Goal: Task Accomplishment & Management: Manage account settings

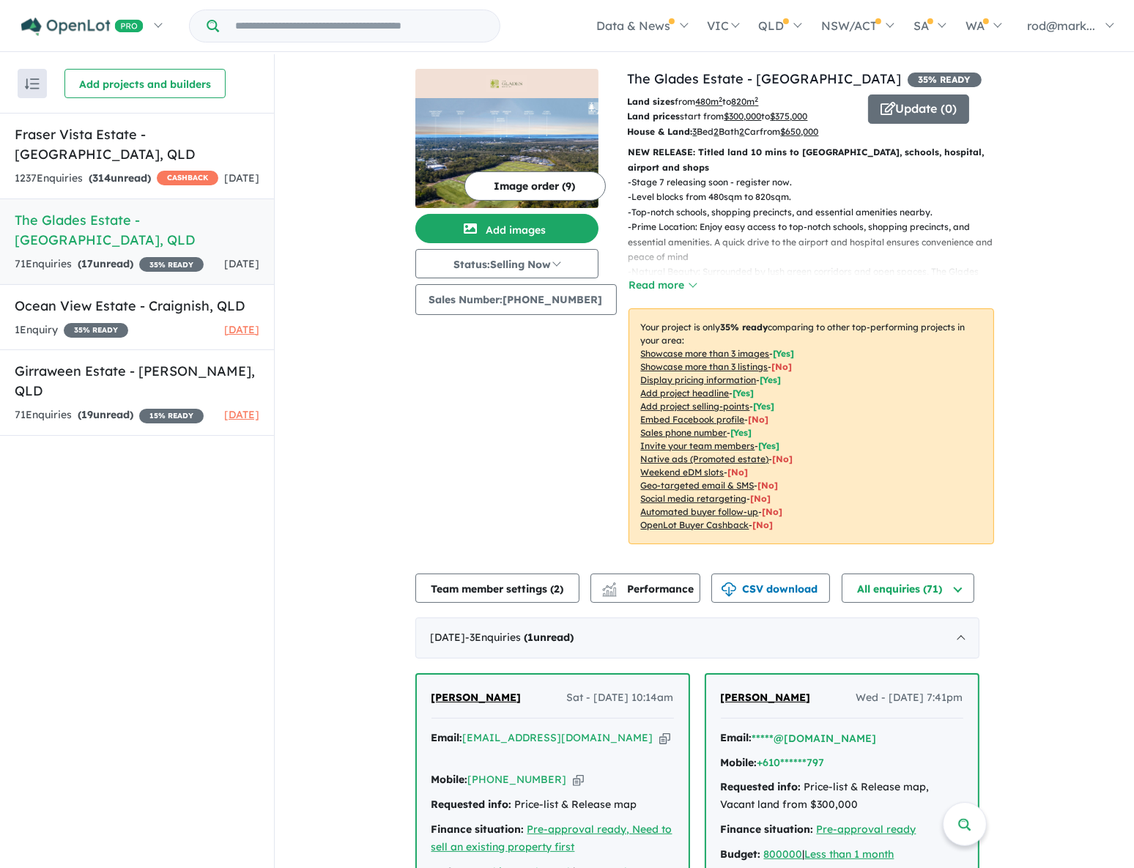
scroll to position [466, 0]
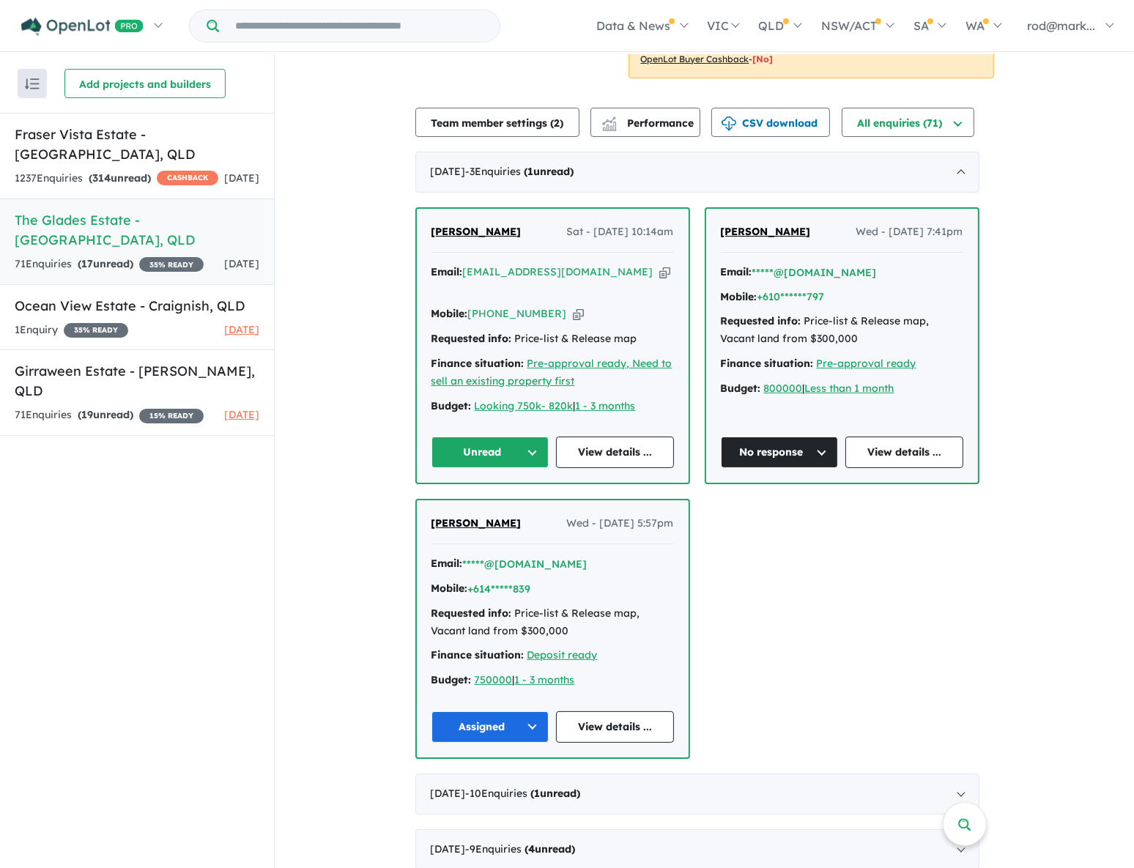
click at [540, 438] on button "Unread" at bounding box center [491, 453] width 118 height 32
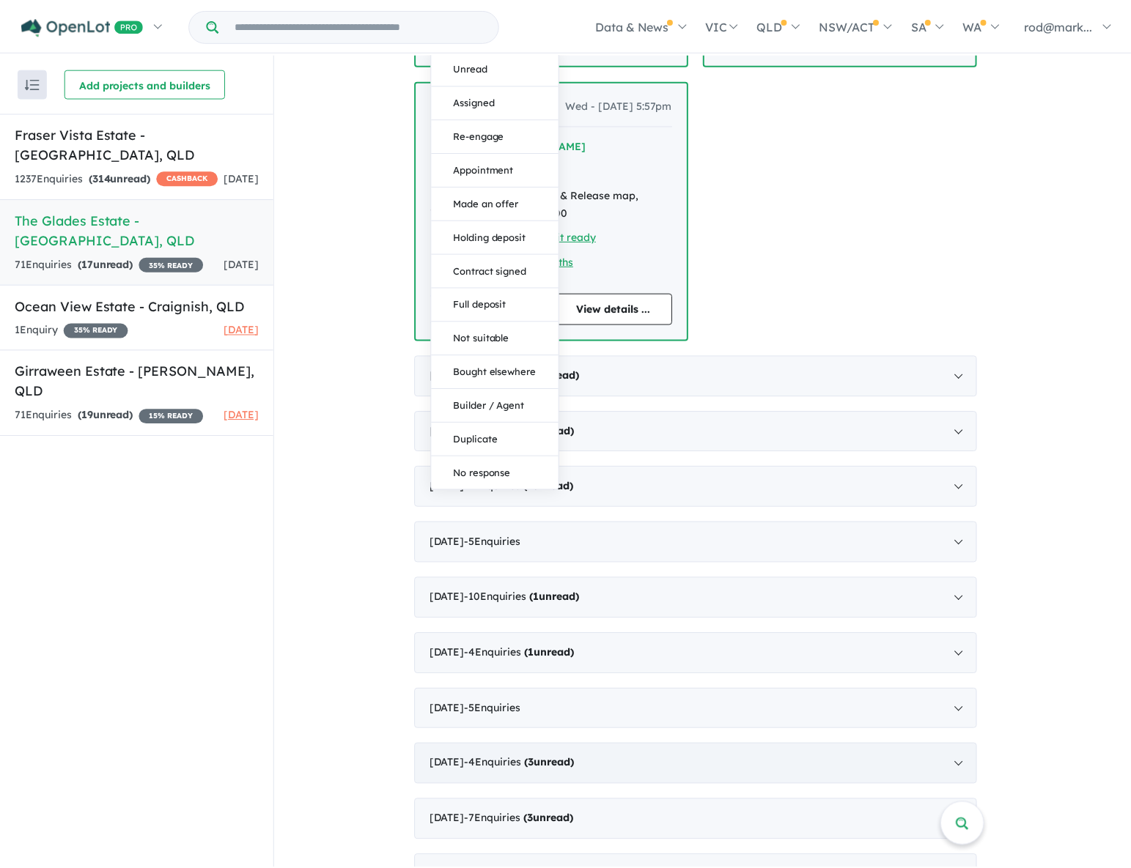
scroll to position [904, 0]
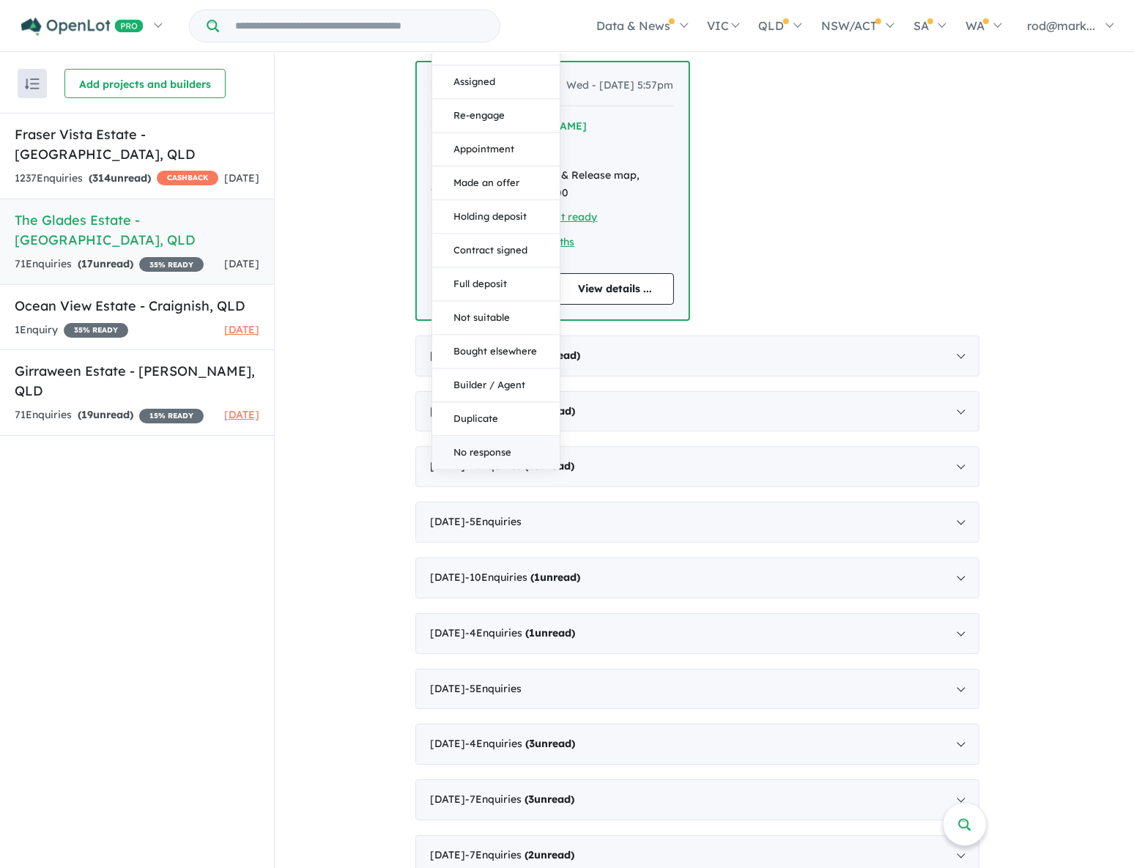
click at [481, 437] on button "No response" at bounding box center [496, 453] width 128 height 33
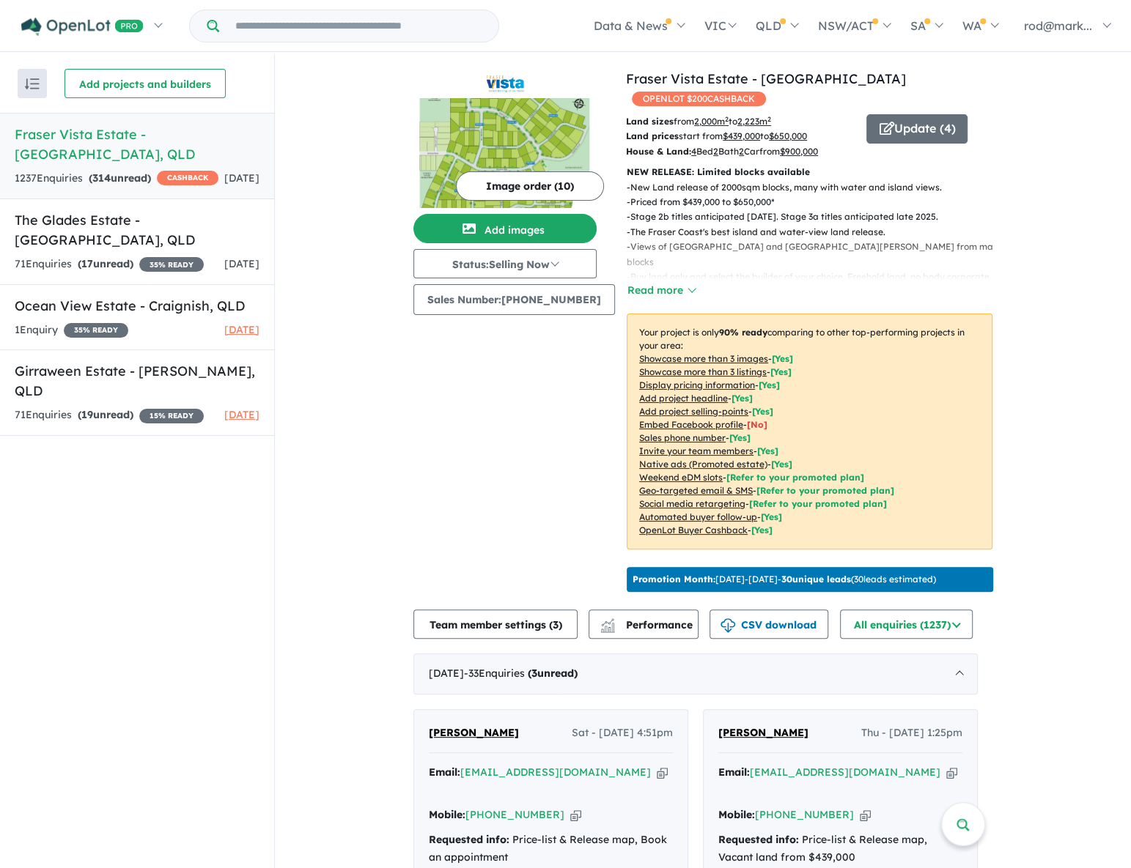
click at [85, 170] on div "1237 Enquir ies ( 314 unread) CASHBACK" at bounding box center [117, 179] width 204 height 18
click at [104, 232] on link "The Glades Estate - [GEOGRAPHIC_DATA] , QLD 71 Enquir ies ( 17 unread) 35 % REA…" at bounding box center [137, 242] width 274 height 86
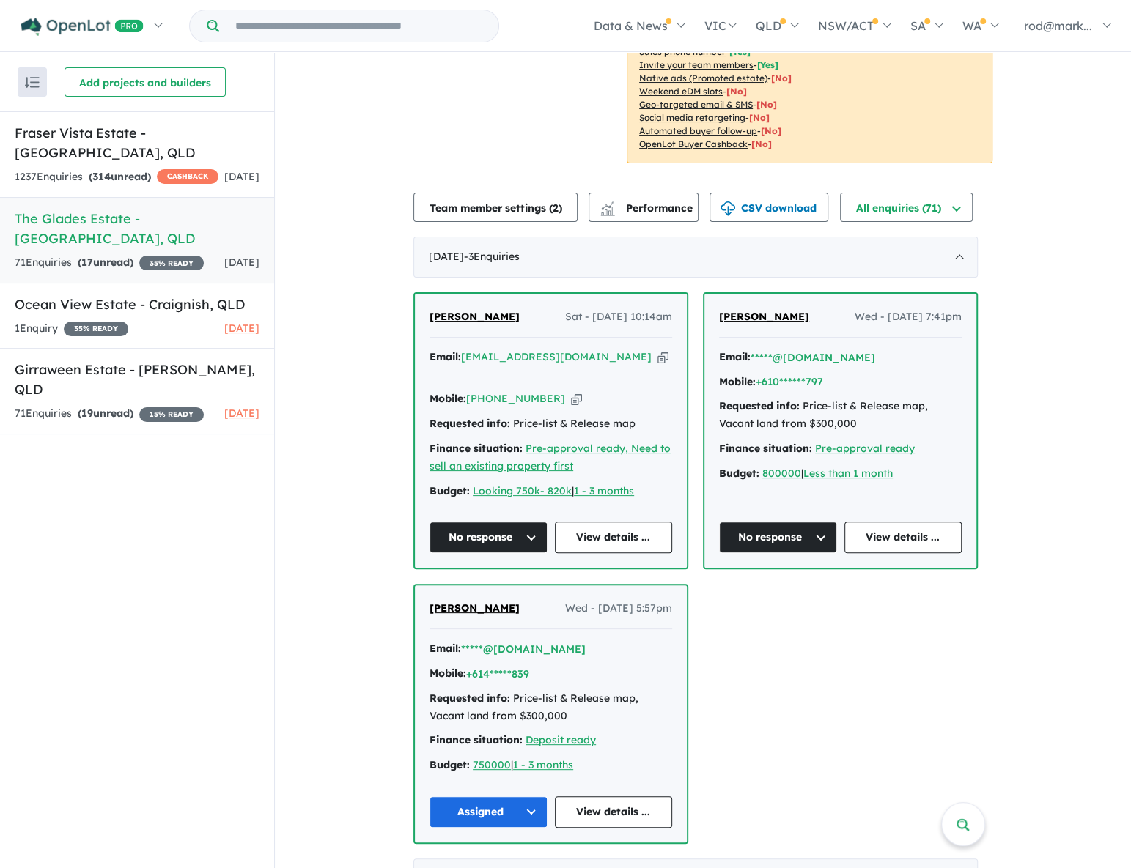
scroll to position [399, 0]
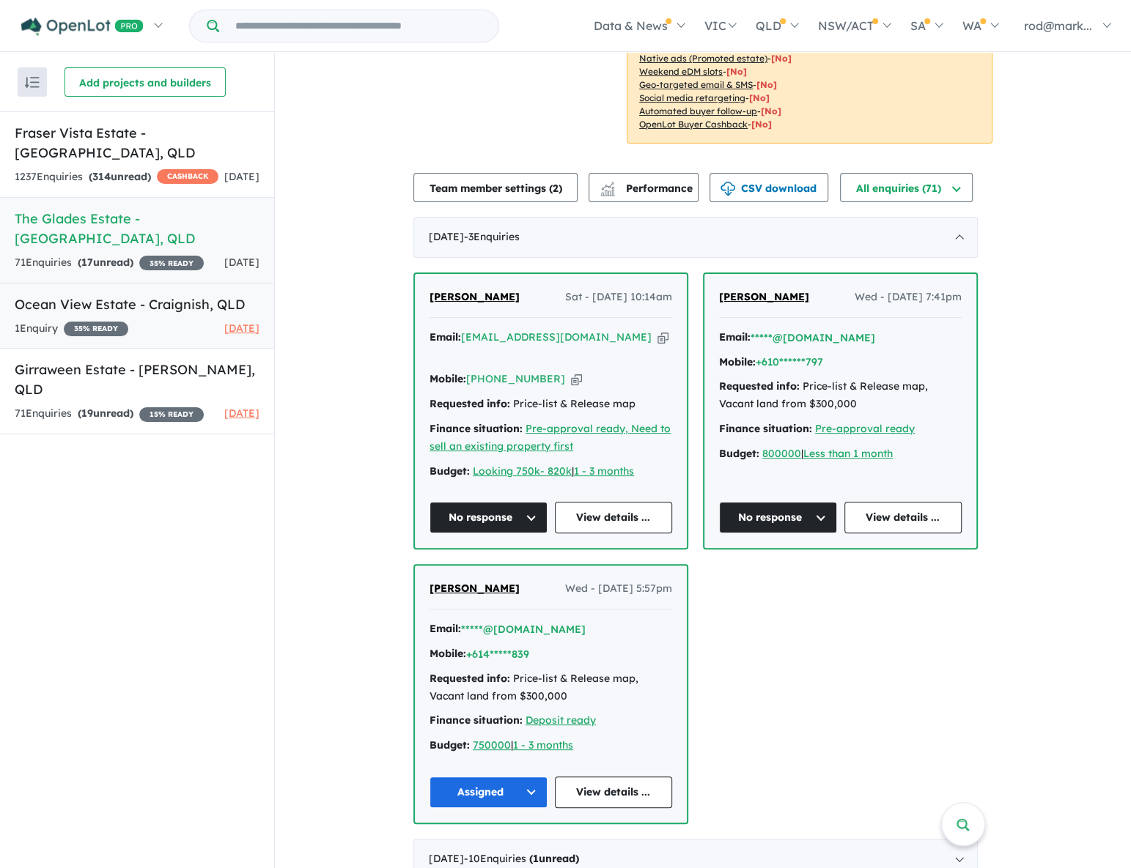
click at [44, 295] on h5 "Ocean View Estate - [GEOGRAPHIC_DATA] , [GEOGRAPHIC_DATA]" at bounding box center [137, 305] width 245 height 20
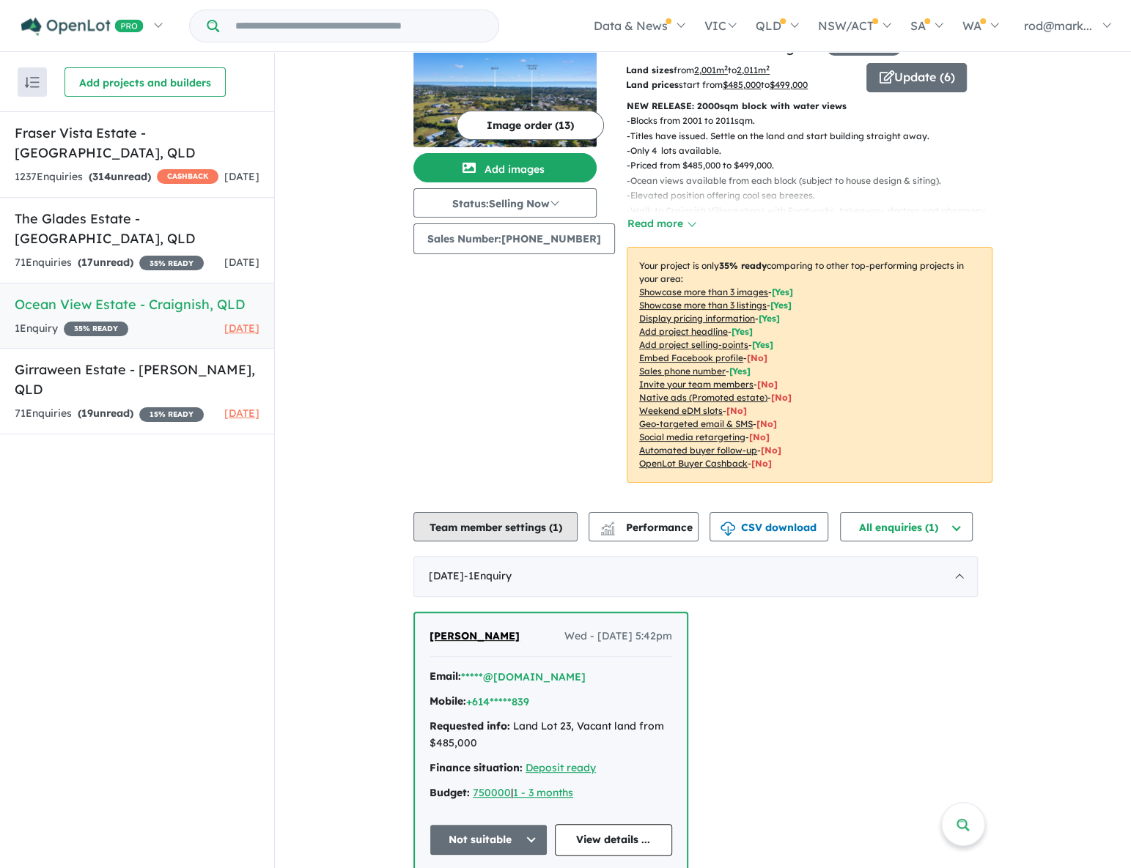
scroll to position [46, 0]
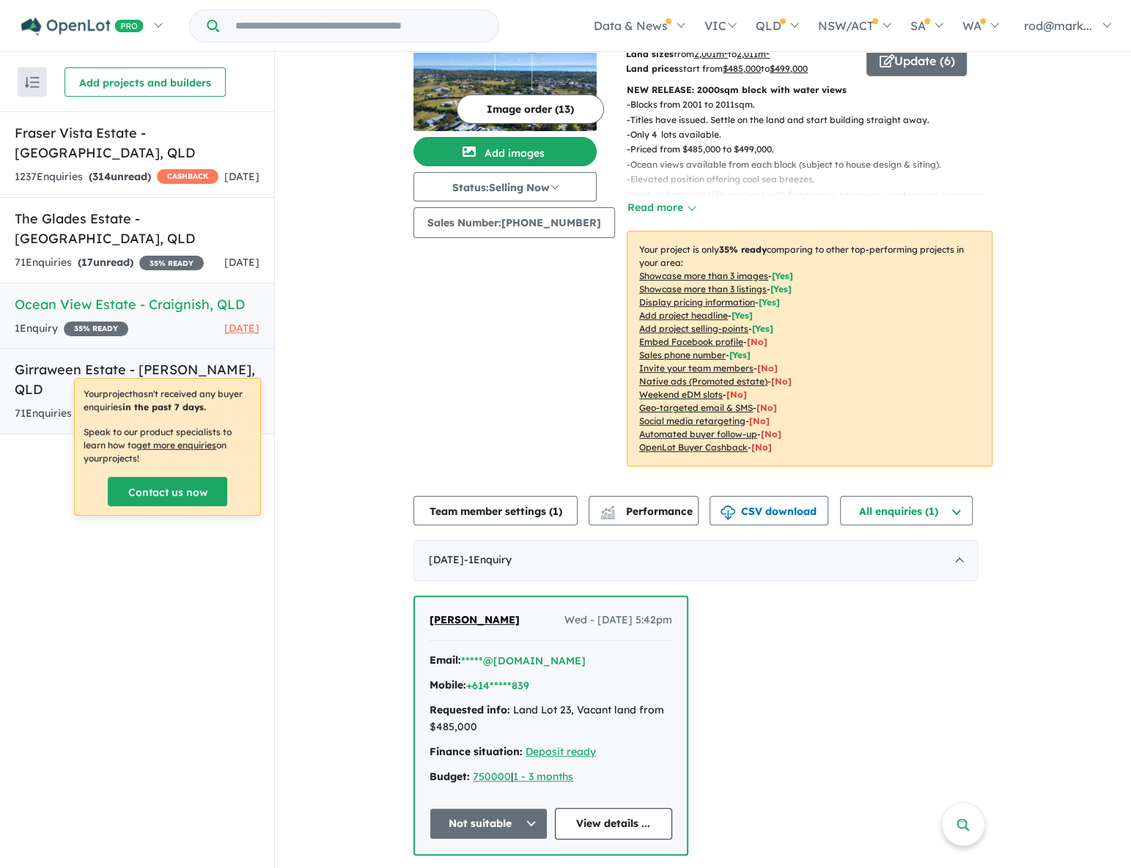
click at [114, 360] on h5 "Girraween Estate - [PERSON_NAME] , [GEOGRAPHIC_DATA]" at bounding box center [137, 380] width 245 height 40
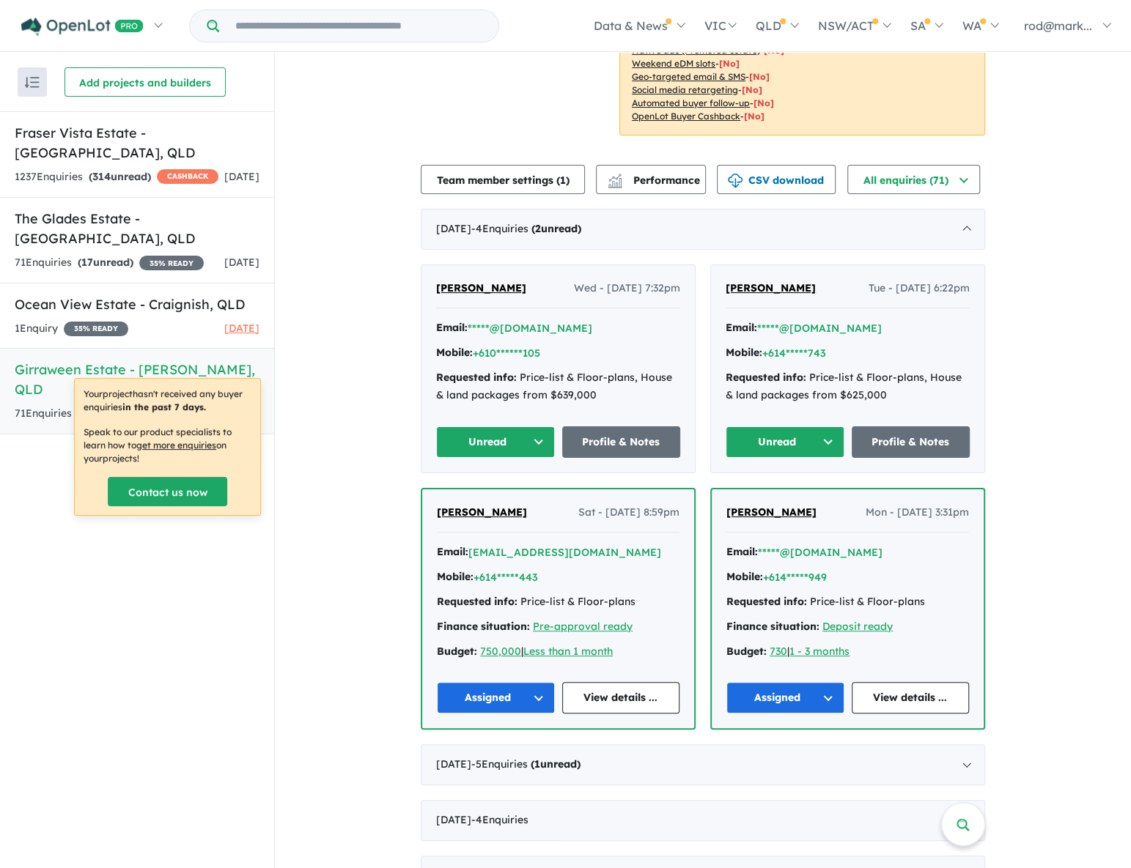
scroll to position [266, 0]
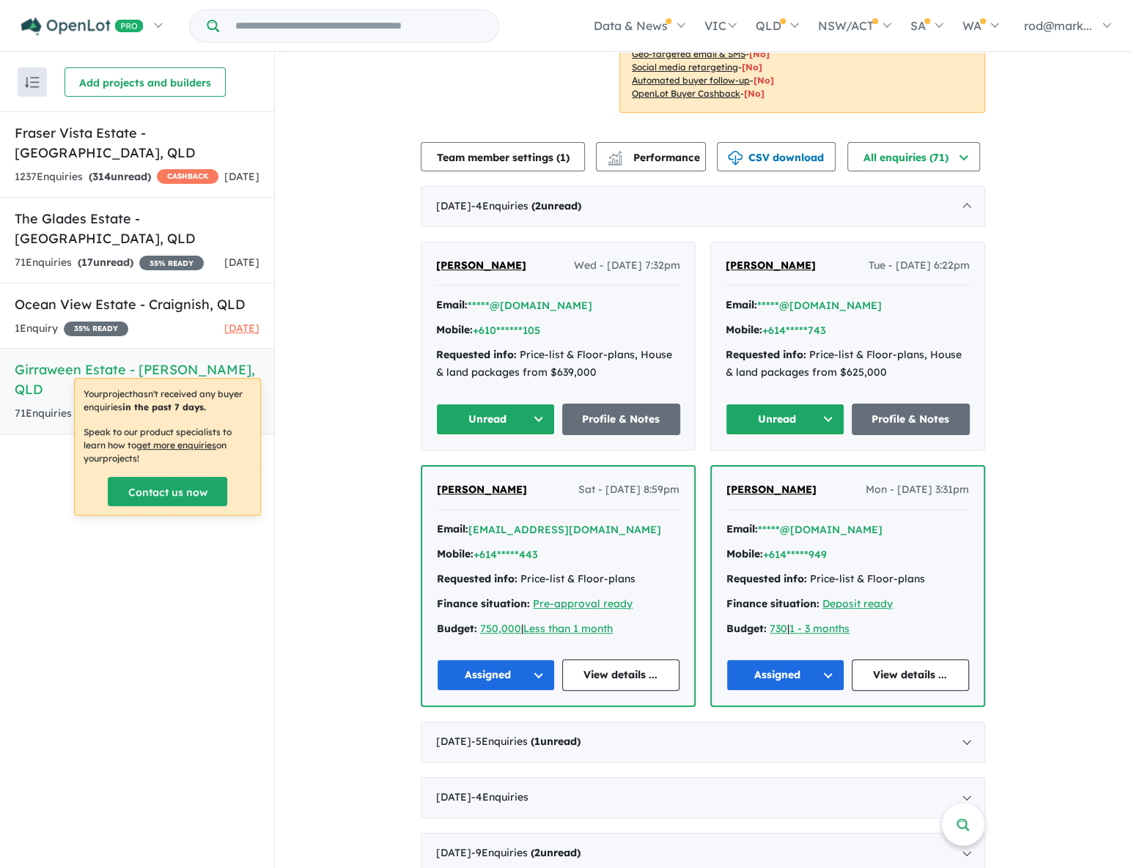
click at [536, 419] on button "Unread" at bounding box center [495, 420] width 119 height 32
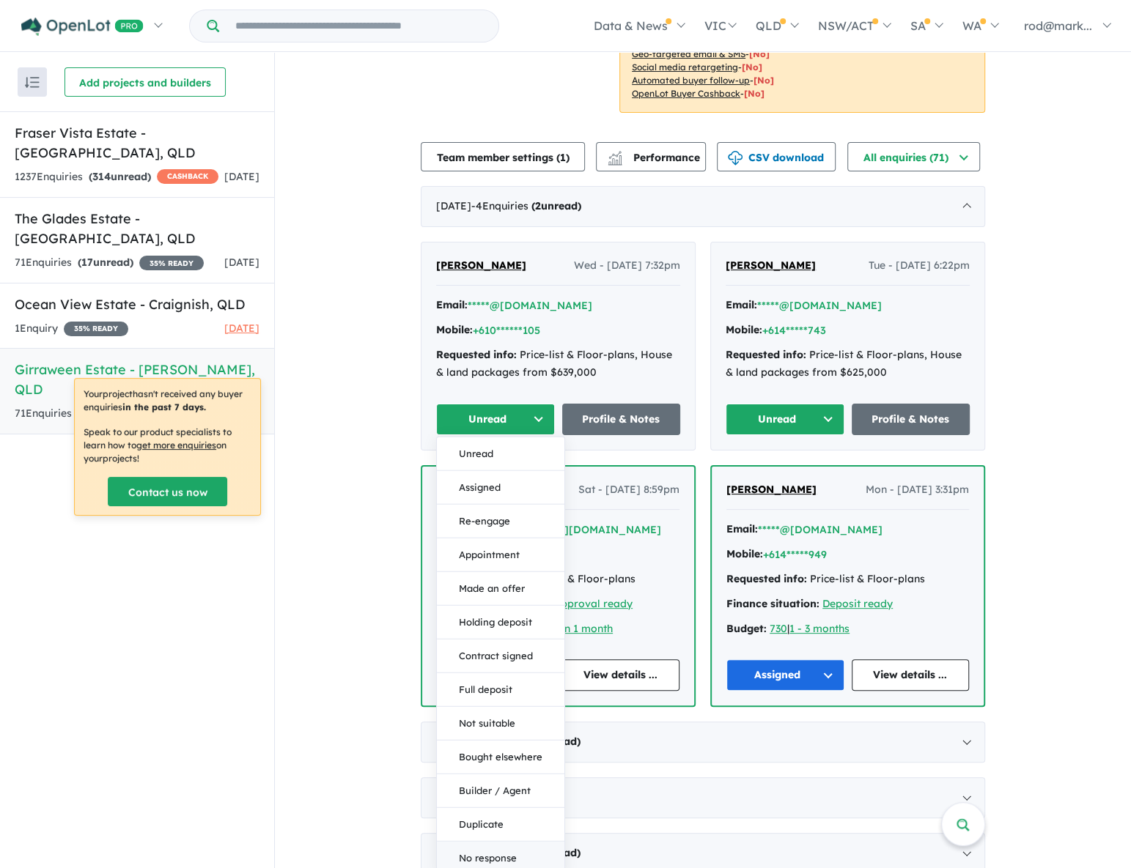
click at [515, 852] on button "No response" at bounding box center [501, 857] width 128 height 33
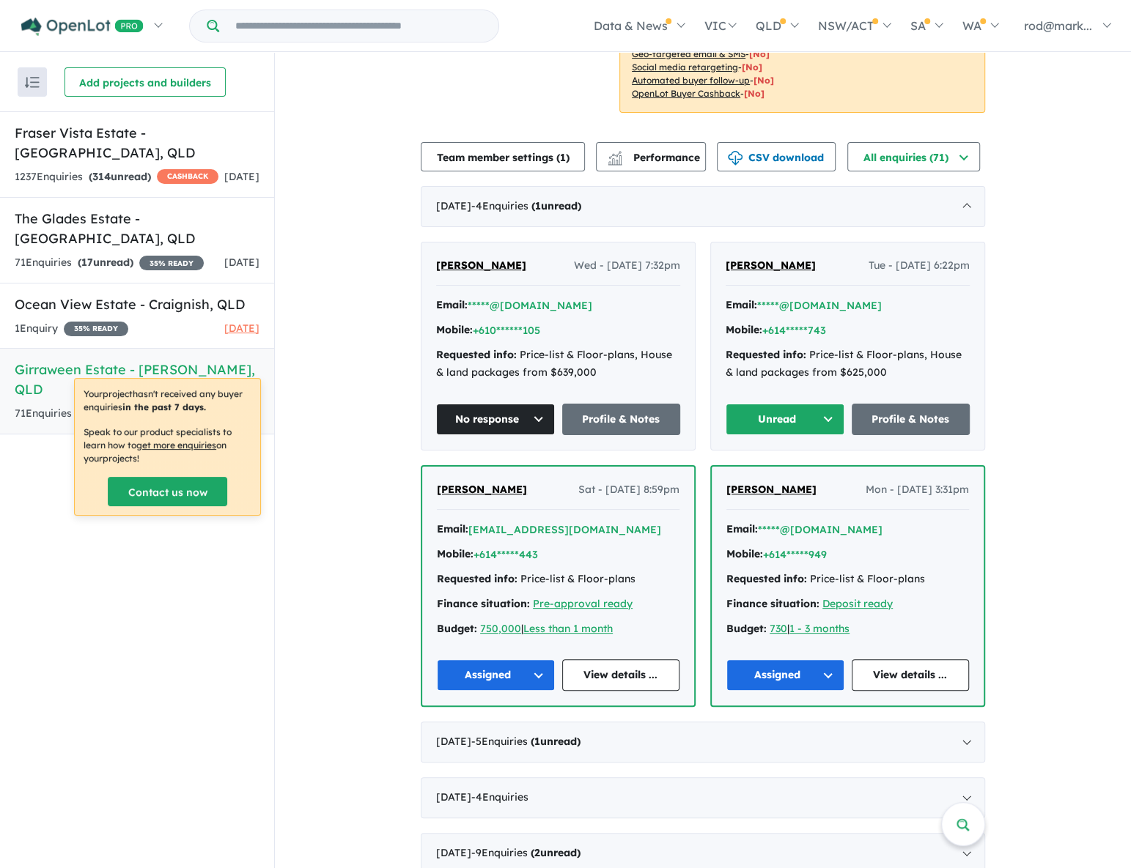
click at [820, 417] on button "Unread" at bounding box center [785, 420] width 119 height 32
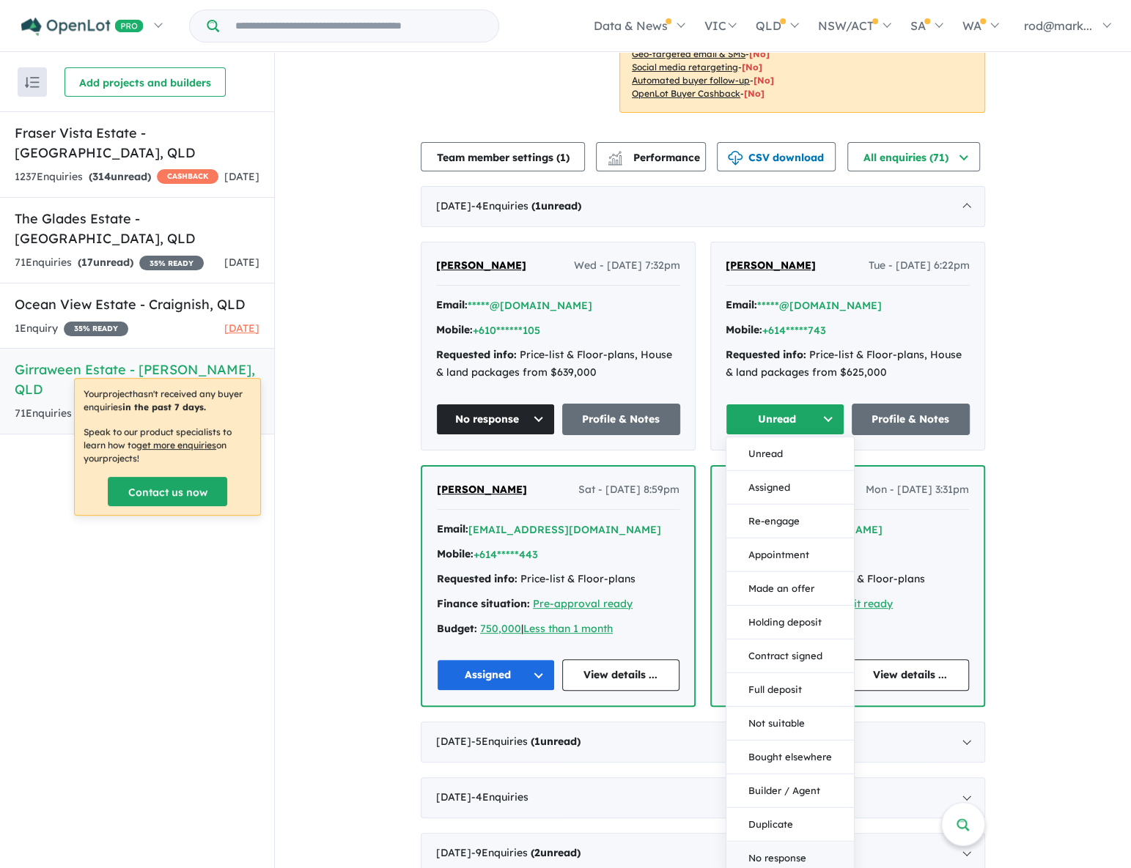
click at [774, 857] on button "No response" at bounding box center [790, 857] width 128 height 33
